Goal: Task Accomplishment & Management: Use online tool/utility

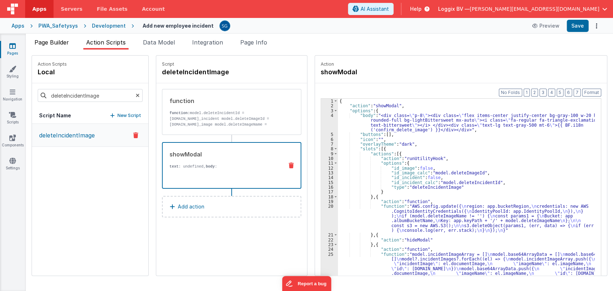
click at [58, 42] on span "Page Builder" at bounding box center [51, 42] width 34 height 7
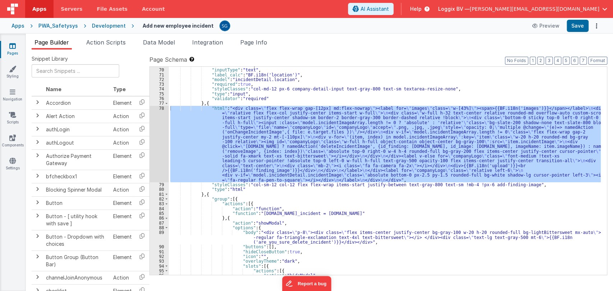
click at [269, 99] on div ""disabled" : false , "inputType" : "text" , "label_calc" : "BF.i18n('location')…" at bounding box center [385, 172] width 432 height 218
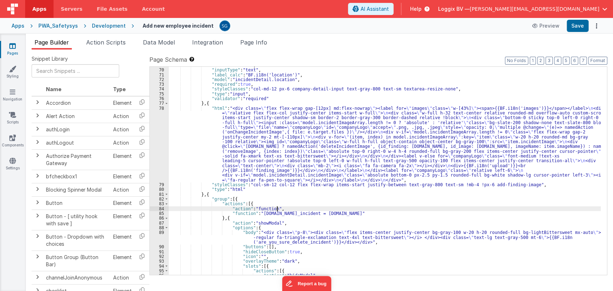
click at [380, 207] on div ""disabled" : false , "inputType" : "text" , "label_calc" : "BF.i18n('location')…" at bounding box center [385, 172] width 432 height 218
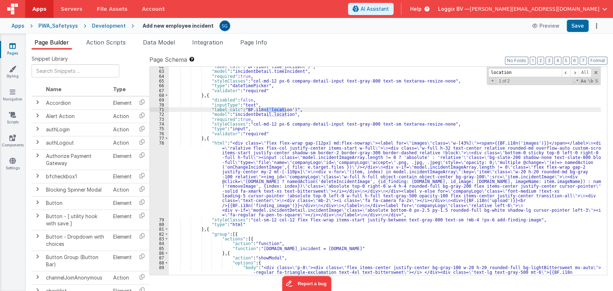
scroll to position [304, 0]
type input "location"
click at [273, 111] on div ""label_calc" : "BF.i18n('time_incident')" , "model" : "incidentDetail.timeIncid…" at bounding box center [385, 171] width 432 height 208
click at [273, 111] on div ""label_calc" : "BF.i18n('time_incident')" , "model" : "incidentDetail.timeIncid…" at bounding box center [385, 177] width 432 height 227
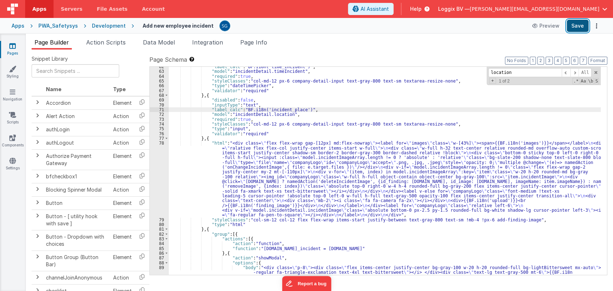
click at [578, 25] on button "Save" at bounding box center [578, 26] width 22 height 12
click at [14, 162] on icon at bounding box center [12, 160] width 6 height 7
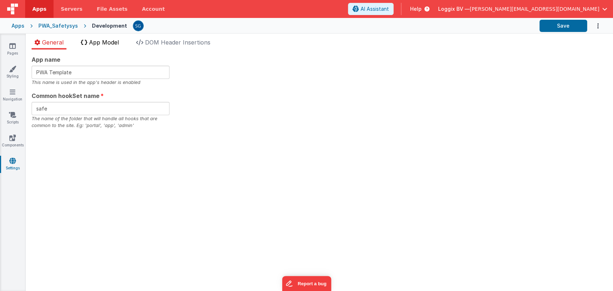
click at [112, 43] on span "App Model" at bounding box center [104, 42] width 30 height 7
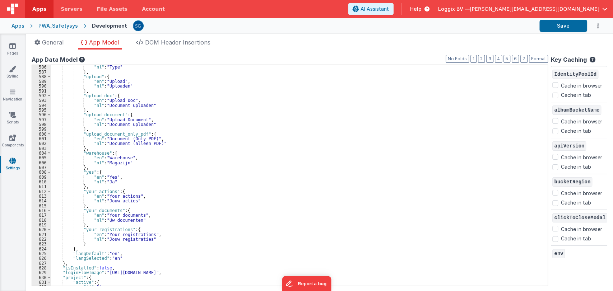
scroll to position [2812, 0]
click at [93, 245] on div ""nl" : "Type" } , "upload" : { "en" : "Upload" , "nl" : "Uploaden" } , "upload_…" at bounding box center [296, 179] width 491 height 231
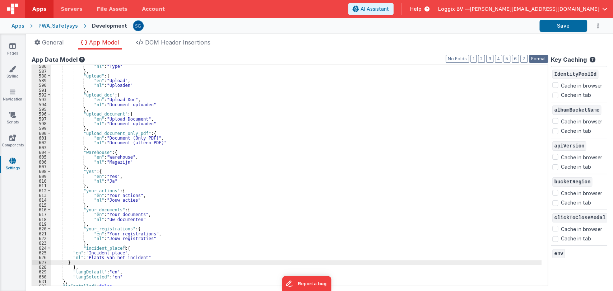
click at [536, 58] on button "Format" at bounding box center [538, 59] width 19 height 8
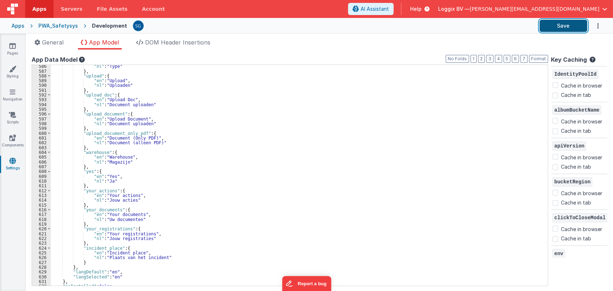
click at [556, 27] on button "Save" at bounding box center [564, 26] width 48 height 12
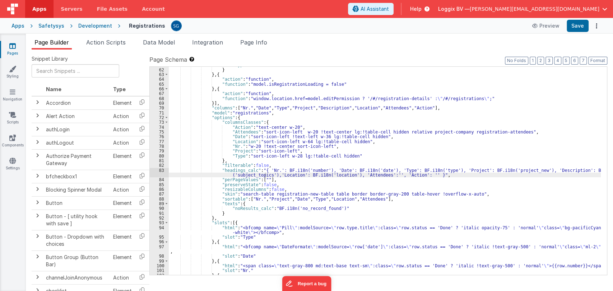
scroll to position [353, 0]
click at [15, 50] on link "Pages" at bounding box center [13, 49] width 26 height 14
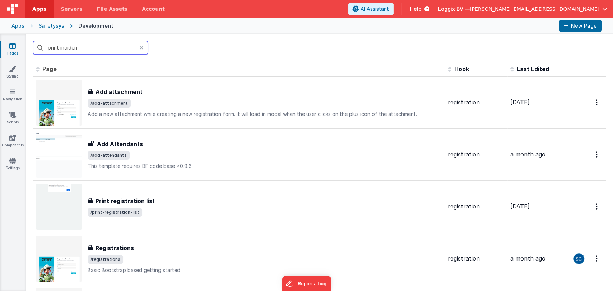
type input "print incident"
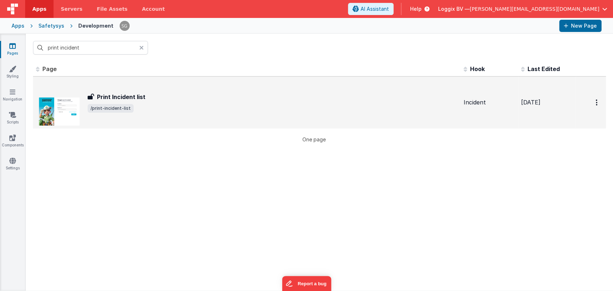
click at [150, 93] on div "Print Incident list" at bounding box center [273, 97] width 370 height 9
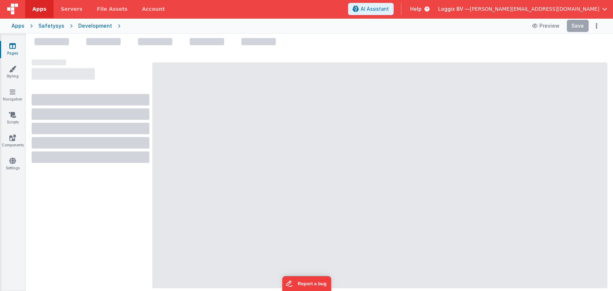
click at [130, 97] on div at bounding box center [91, 99] width 118 height 11
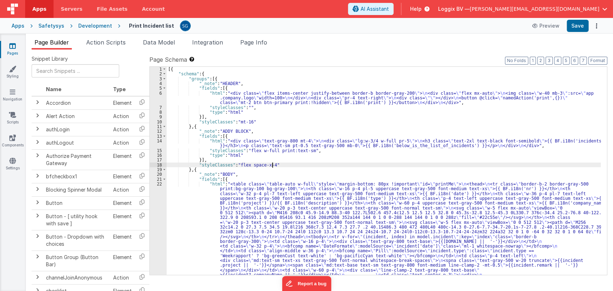
click at [286, 165] on div "[{ "schema" : { "groups" : [{ "_note" : "HEADER" , "fields" : [{ "html" : "<div…" at bounding box center [384, 233] width 434 height 333
click at [218, 191] on div "[{ "schema" : { "groups" : [{ "_note" : "HEADER" , "fields" : [{ "html" : "<div…" at bounding box center [384, 233] width 434 height 333
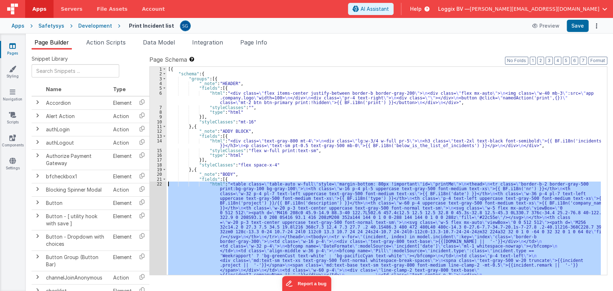
click at [158, 184] on div "22" at bounding box center [158, 242] width 17 height 120
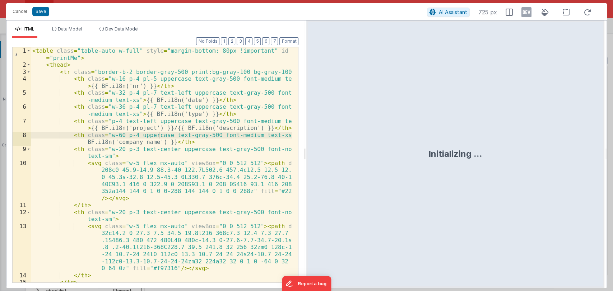
click at [305, 153] on div at bounding box center [305, 154] width 3 height 268
drag, startPoint x: 305, startPoint y: 153, endPoint x: 456, endPoint y: 140, distance: 151.0
click at [456, 140] on html "Cancel Save AI Assistant 725 px HTML Data Model Dev Data Model Format 7 6 5 4 3…" at bounding box center [306, 145] width 613 height 291
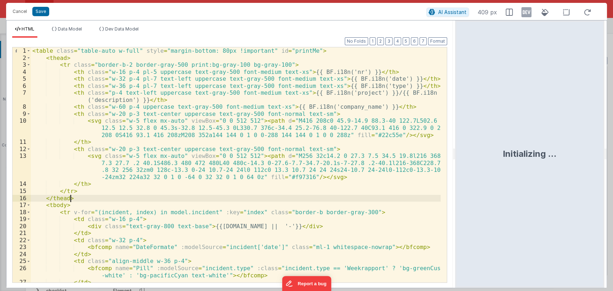
click at [234, 198] on div "< table class = "table-auto w-full" style = "margin-bottom: 80px !important" id…" at bounding box center [236, 171] width 410 height 249
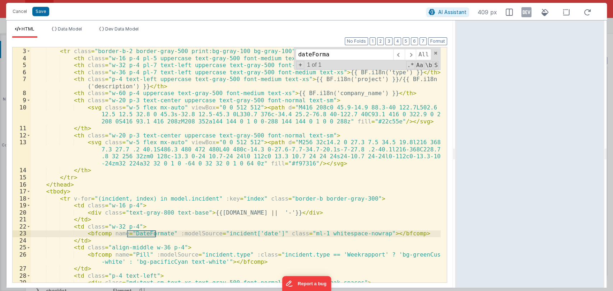
scroll to position [14, 0]
type input "dateForma"
click at [161, 235] on div "< thead > < tr class = "border-b-2 border-gray-500 print:bg-gray-100 bg-gray-10…" at bounding box center [236, 165] width 410 height 249
click at [148, 233] on div "< thead > < tr class = "border-b-2 border-gray-500 print:bg-gray-100 bg-gray-10…" at bounding box center [236, 165] width 410 height 249
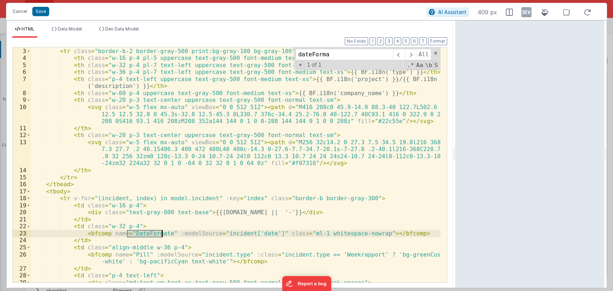
click at [148, 233] on div "< thead > < tr class = "border-b-2 border-gray-500 print:bg-gray-100 bg-gray-10…" at bounding box center [236, 165] width 410 height 249
click at [19, 13] on button "Cancel" at bounding box center [20, 11] width 22 height 10
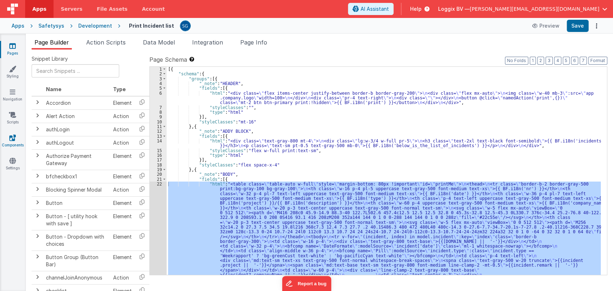
click at [10, 138] on icon at bounding box center [12, 137] width 6 height 7
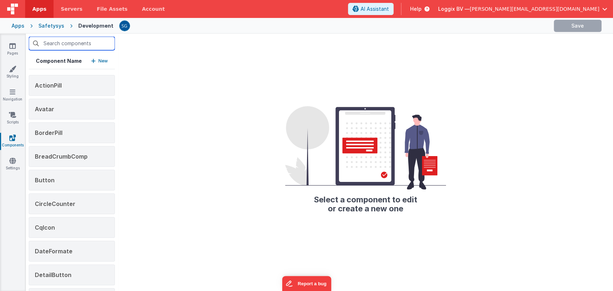
click at [69, 42] on input "text" at bounding box center [72, 44] width 86 height 14
paste input "DateFormate"
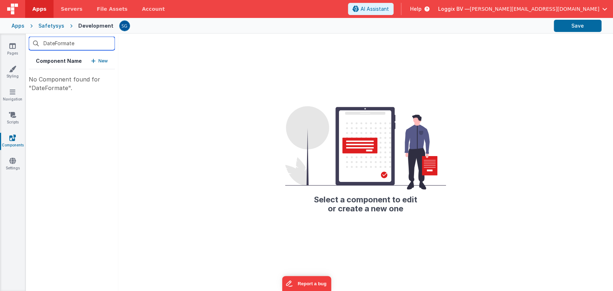
click at [77, 41] on input "DateFormate" at bounding box center [72, 44] width 86 height 14
type input "D"
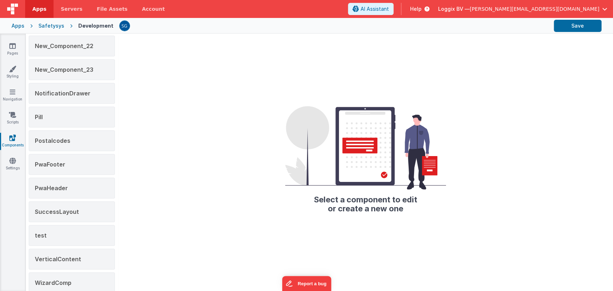
scroll to position [309, 0]
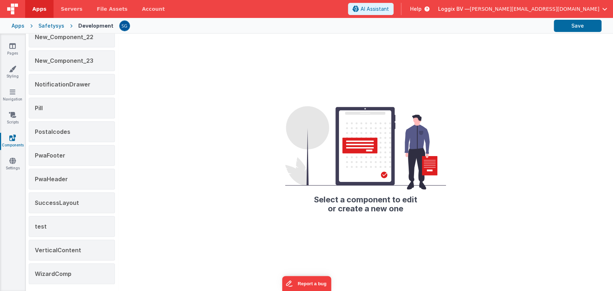
click at [185, 93] on div "Select a component to edit or create a new one" at bounding box center [365, 163] width 495 height 258
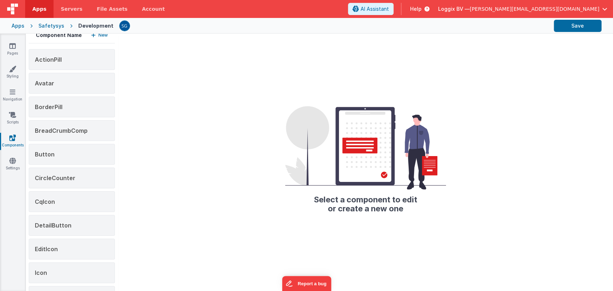
scroll to position [0, 0]
